Goal: Entertainment & Leisure: Consume media (video, audio)

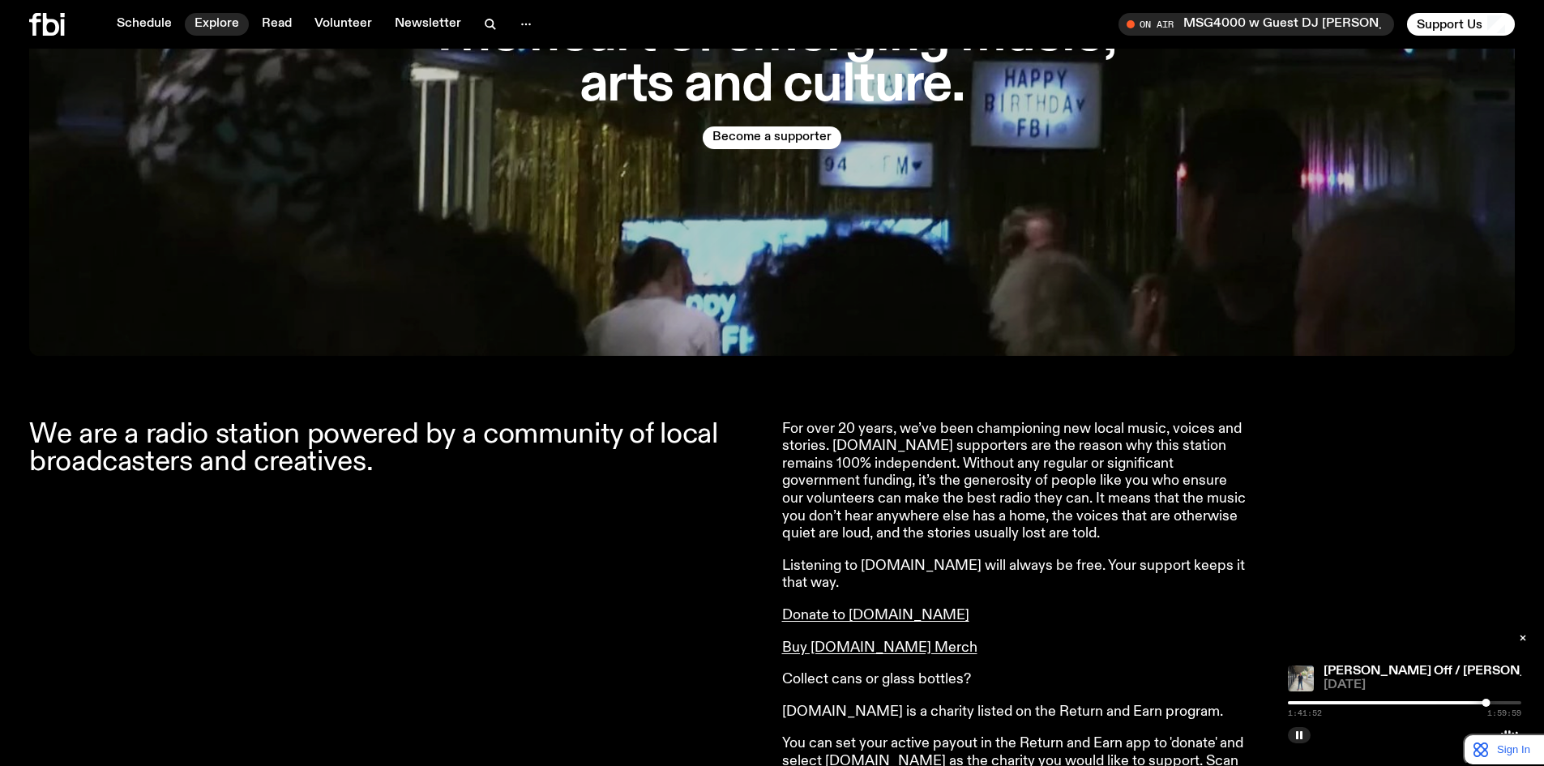
scroll to position [800, 0]
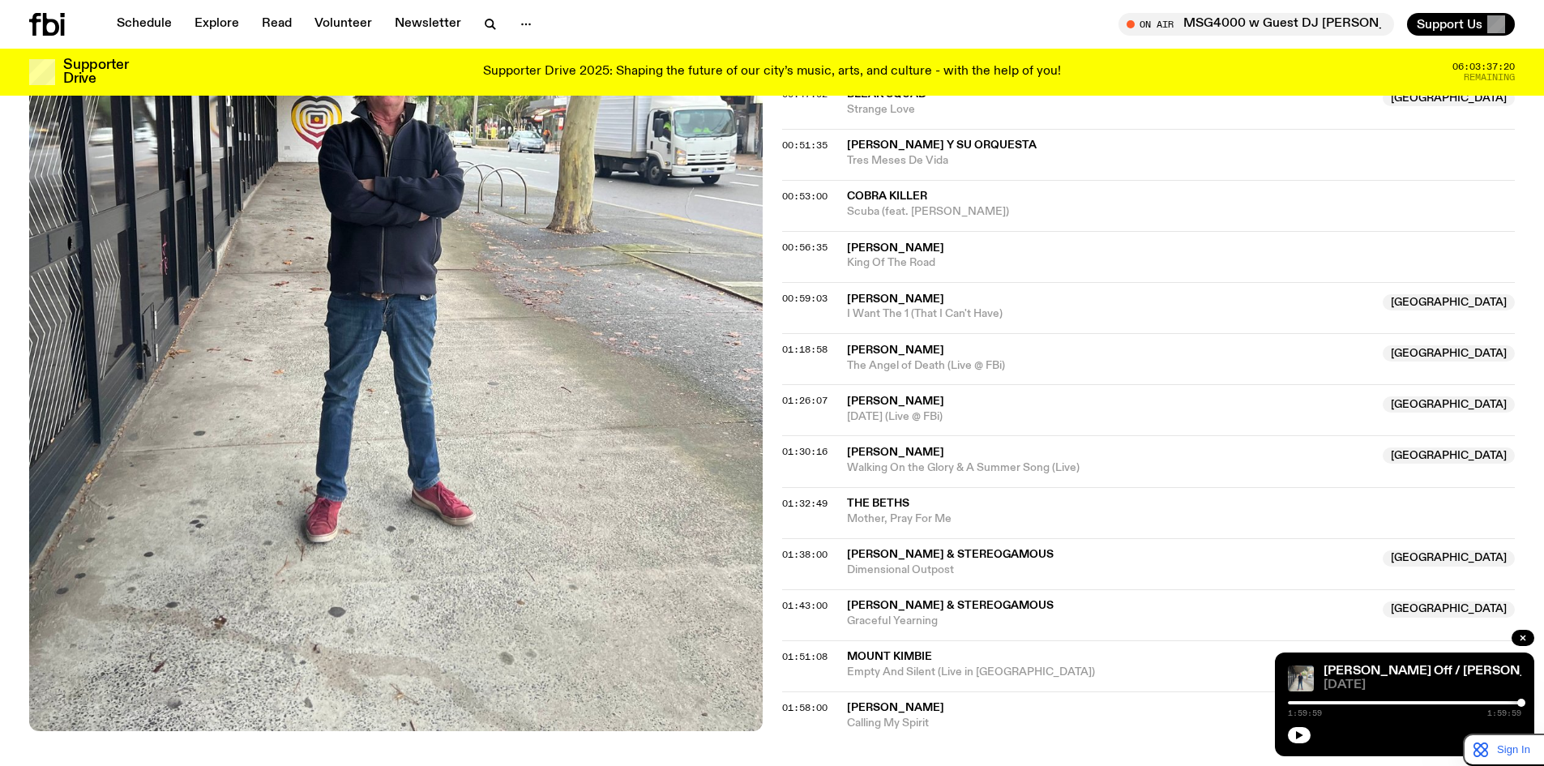
scroll to position [1248, 0]
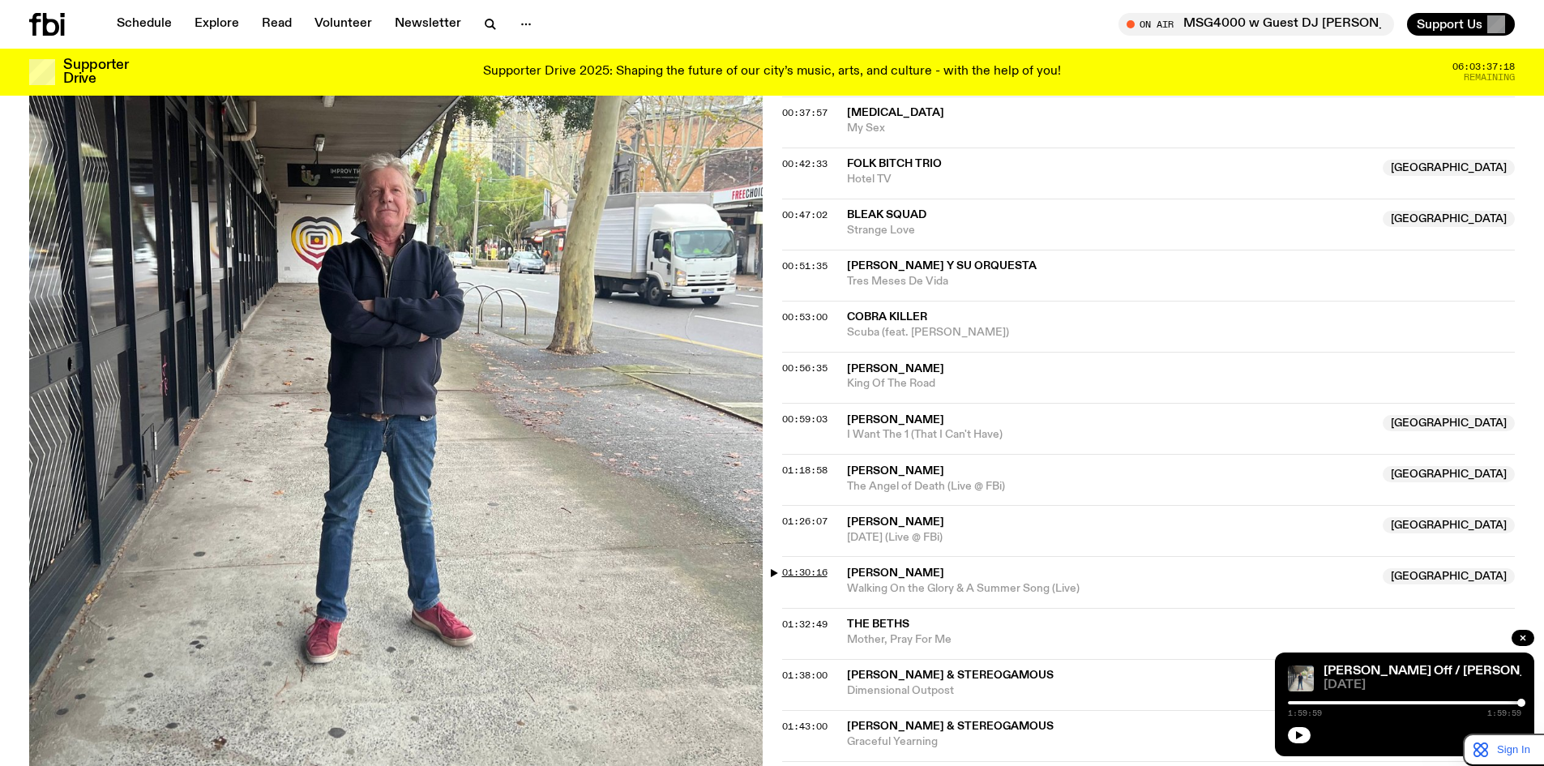
click at [815, 566] on span "01:30:16" at bounding box center [804, 572] width 45 height 13
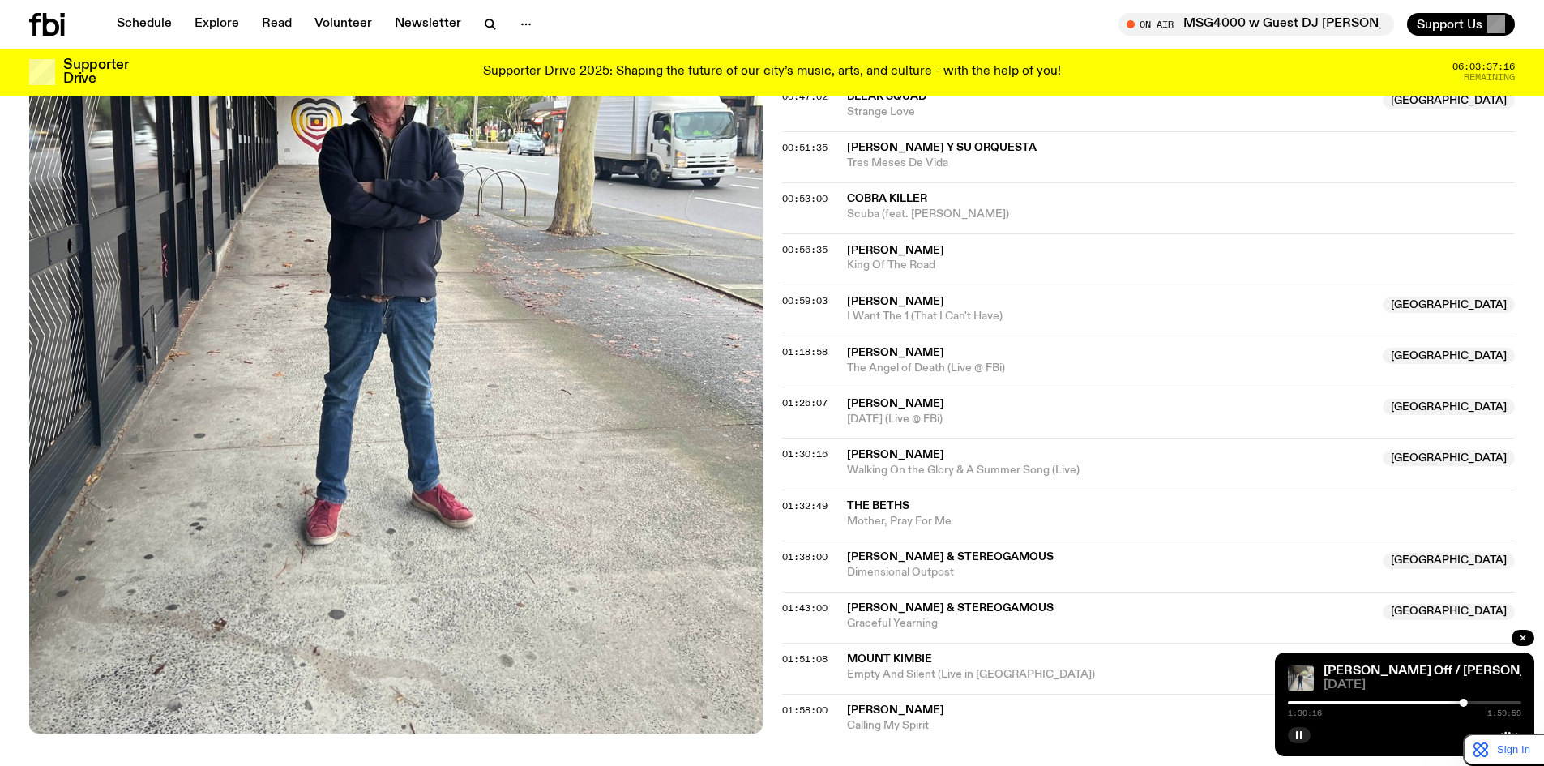
scroll to position [1383, 0]
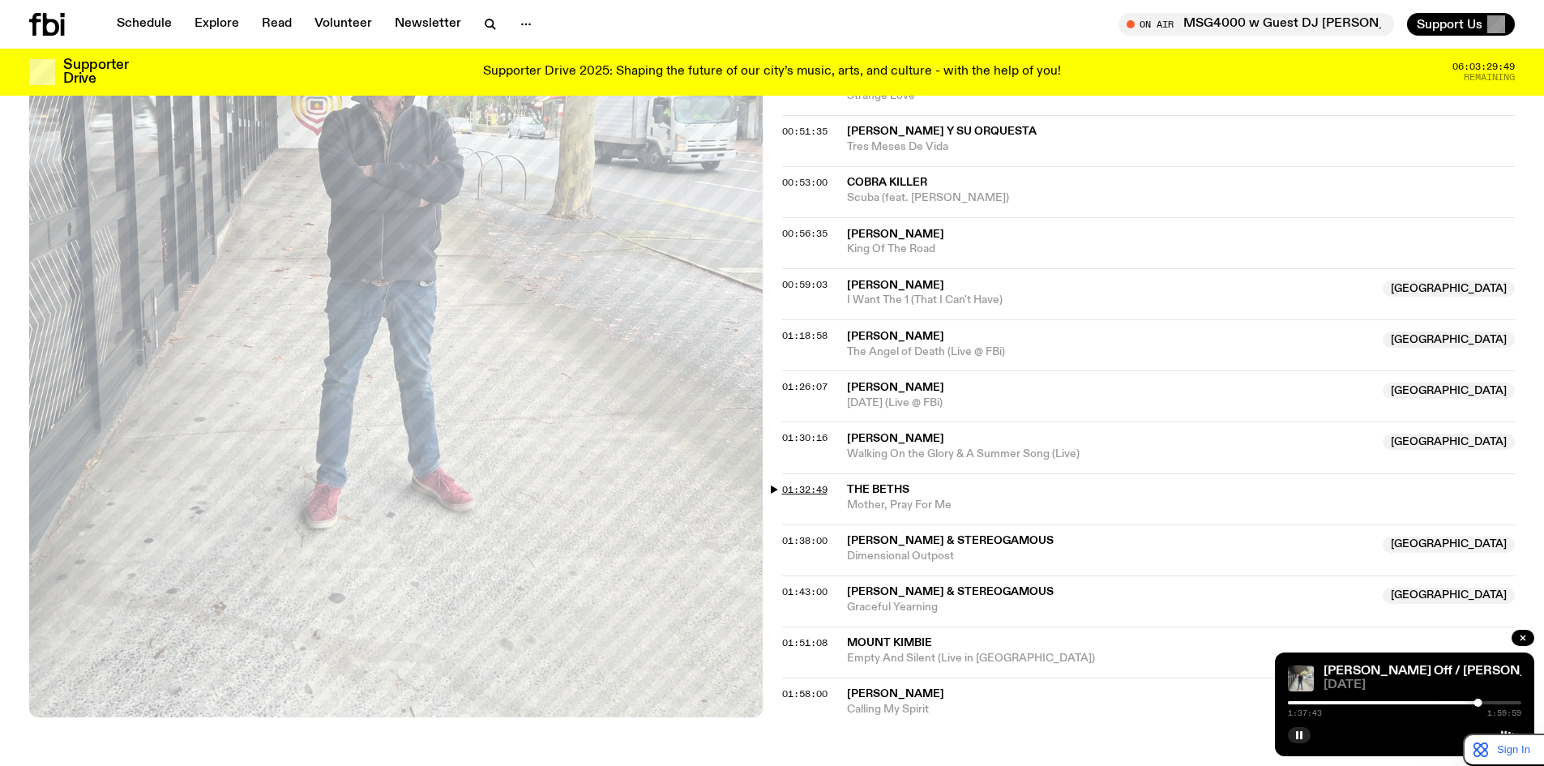
click at [815, 483] on span "01:32:49" at bounding box center [804, 489] width 45 height 13
click at [816, 534] on span "01:38:00" at bounding box center [804, 540] width 45 height 13
click at [814, 585] on span "01:43:00" at bounding box center [804, 591] width 45 height 13
click at [806, 636] on span "01:51:08" at bounding box center [804, 642] width 45 height 13
click at [801, 431] on span "01:30:16" at bounding box center [804, 437] width 45 height 13
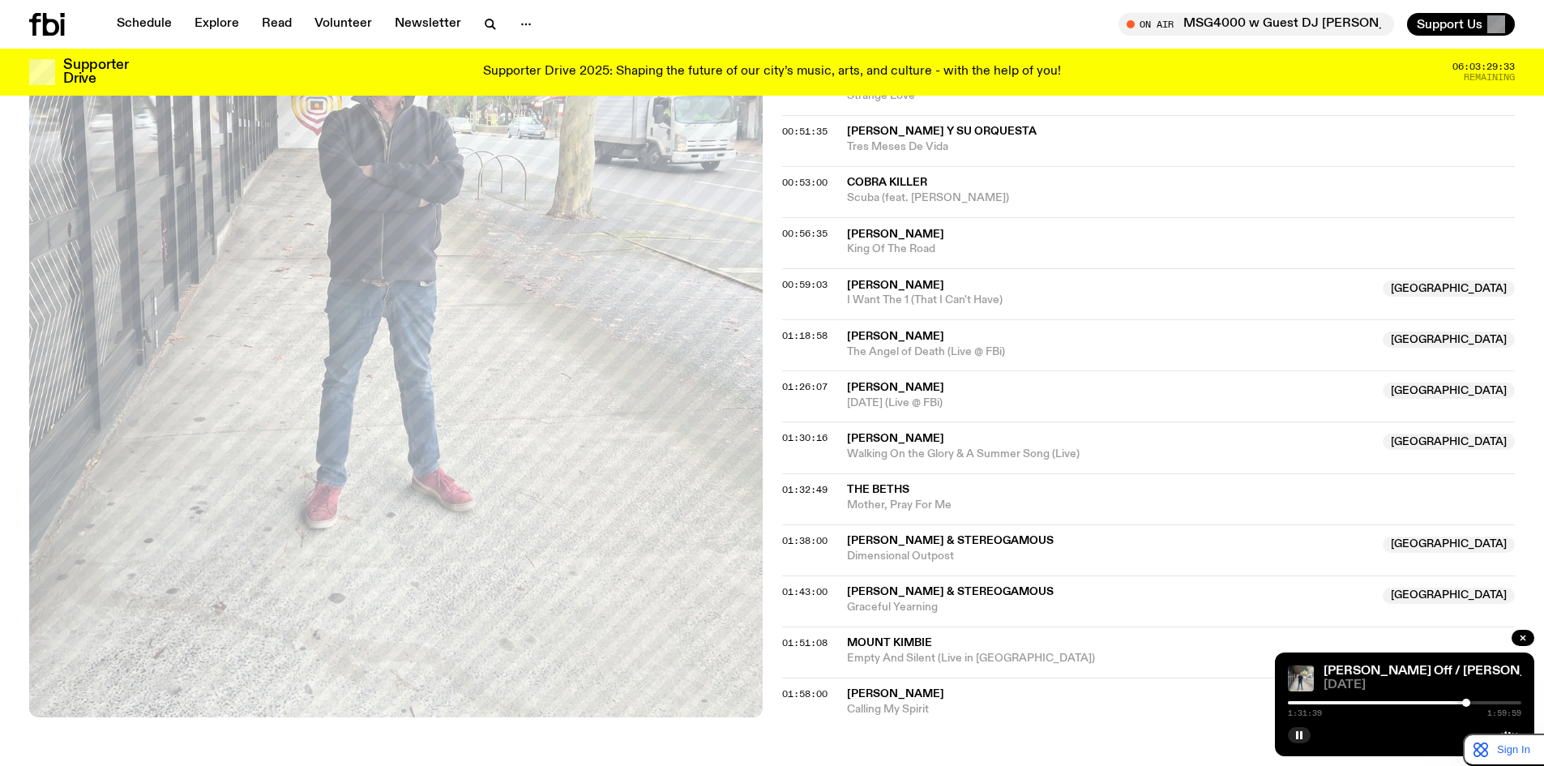
click at [1468, 704] on div at bounding box center [1466, 703] width 8 height 8
click at [789, 687] on span "01:58:00" at bounding box center [804, 693] width 45 height 13
click at [798, 636] on span "01:51:08" at bounding box center [804, 642] width 45 height 13
